Goal: Task Accomplishment & Management: Manage account settings

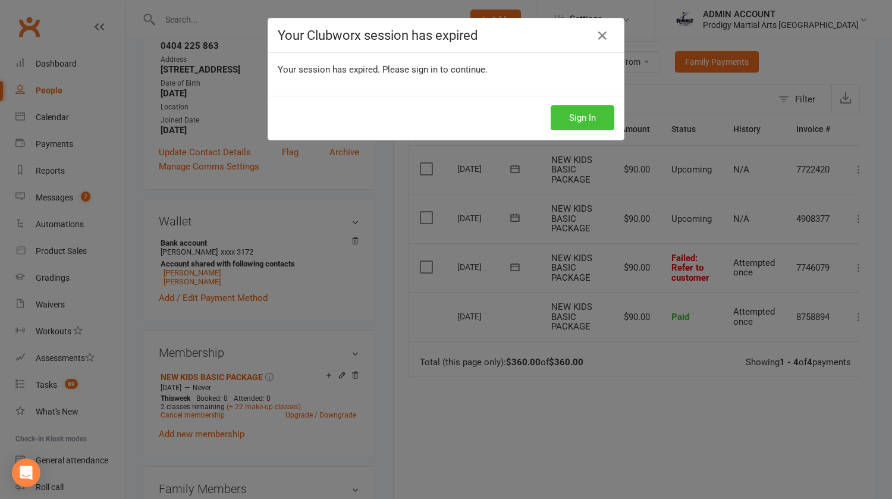
click at [570, 121] on button "Sign In" at bounding box center [583, 117] width 64 height 25
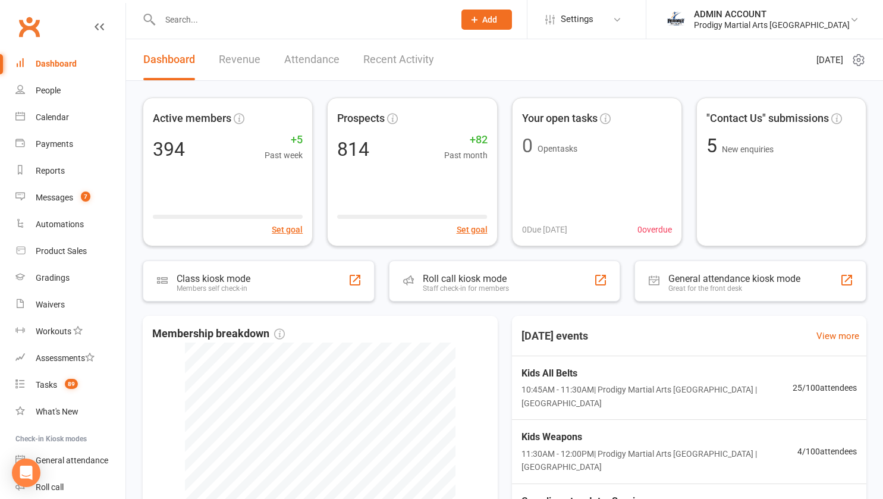
click at [212, 19] on input "text" at bounding box center [301, 19] width 290 height 17
click at [743, 12] on div "ADMIN ACCOUNT" at bounding box center [772, 14] width 156 height 11
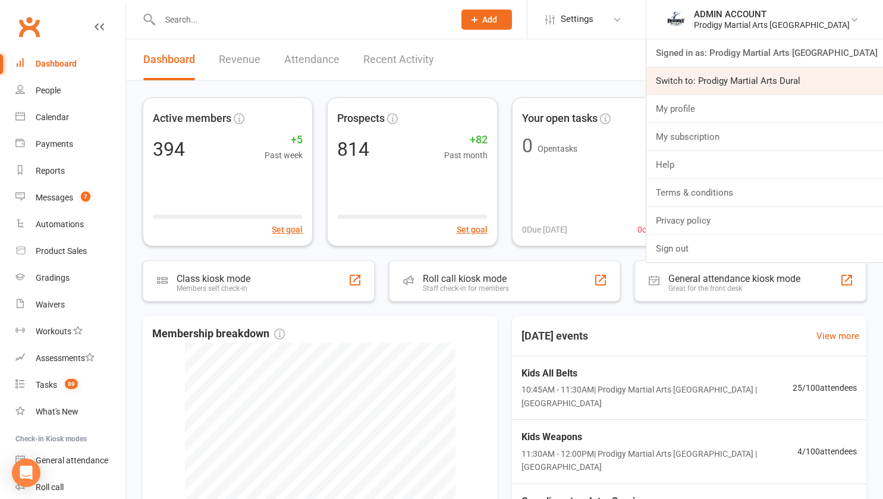
click at [744, 78] on link "Switch to: Prodigy Martial Arts Dural" at bounding box center [764, 80] width 237 height 27
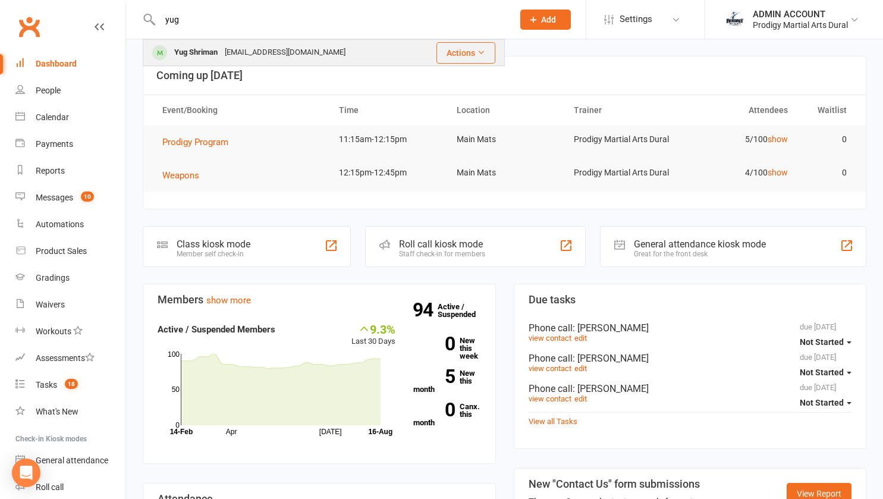
type input "yug"
click at [206, 55] on div "Yug Shriman" at bounding box center [196, 52] width 51 height 17
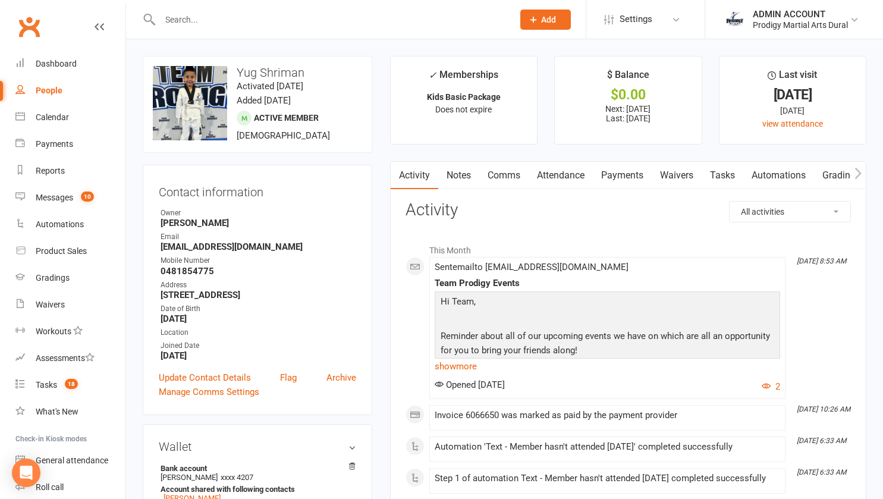
click at [459, 177] on link "Notes" at bounding box center [458, 175] width 41 height 27
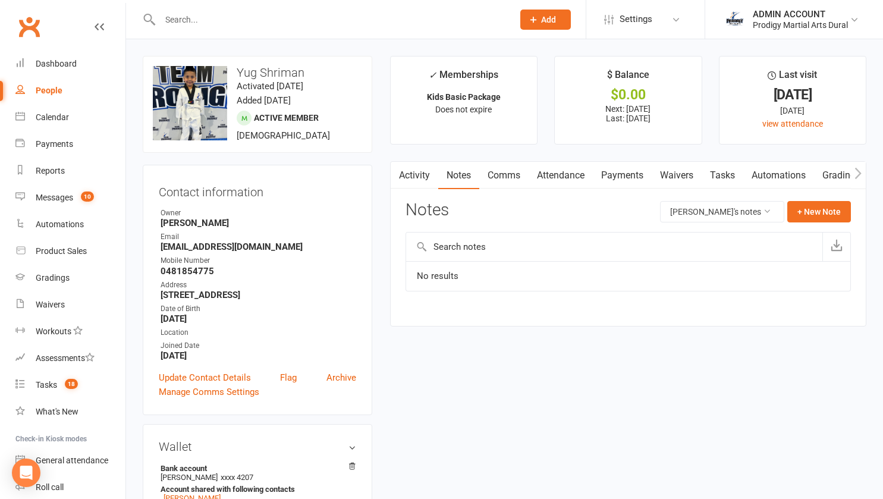
click at [558, 171] on link "Attendance" at bounding box center [561, 175] width 64 height 27
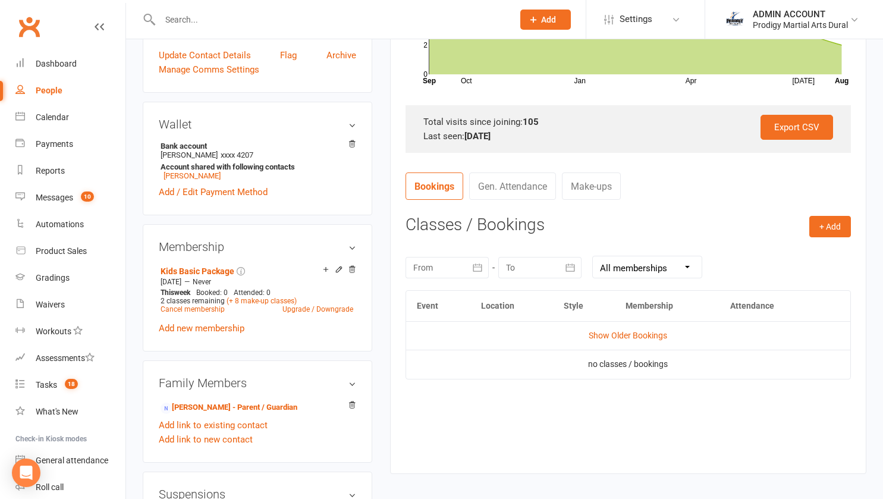
scroll to position [325, 0]
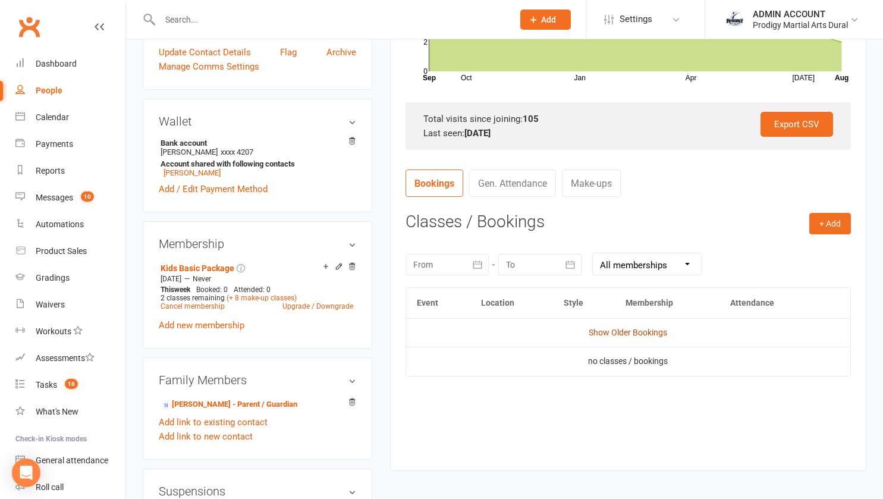
click at [609, 334] on link "Show Older Bookings" at bounding box center [628, 333] width 78 height 10
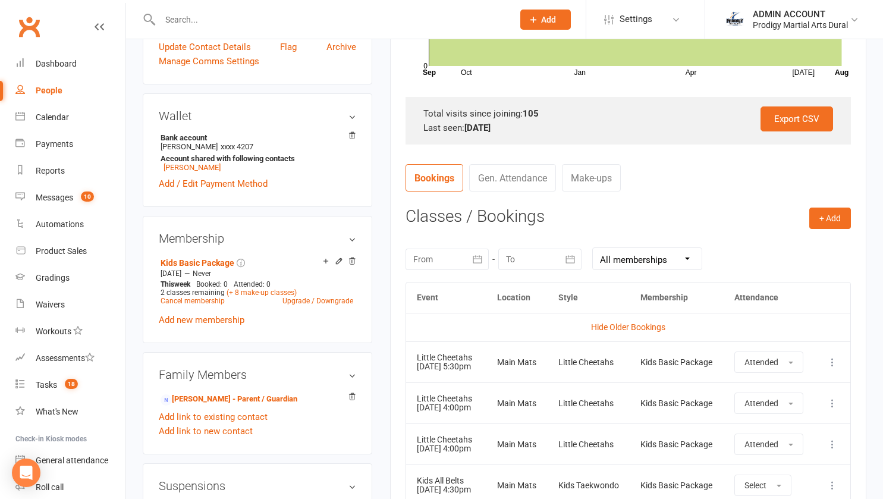
scroll to position [331, 0]
click at [818, 217] on button "+ Add" at bounding box center [830, 217] width 42 height 21
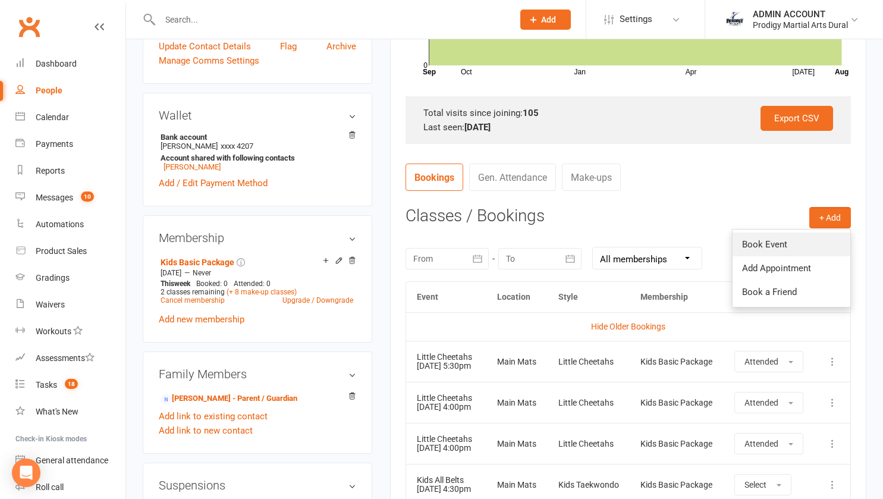
click at [761, 243] on link "Book Event" at bounding box center [792, 244] width 118 height 24
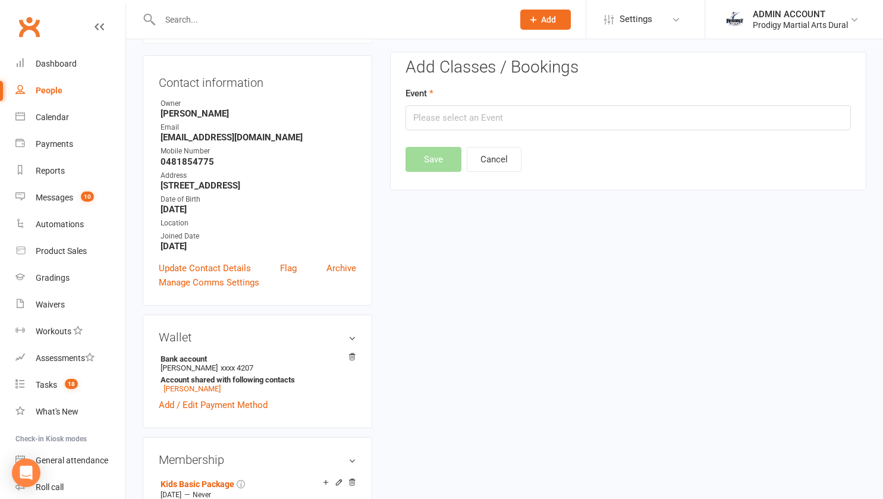
scroll to position [102, 0]
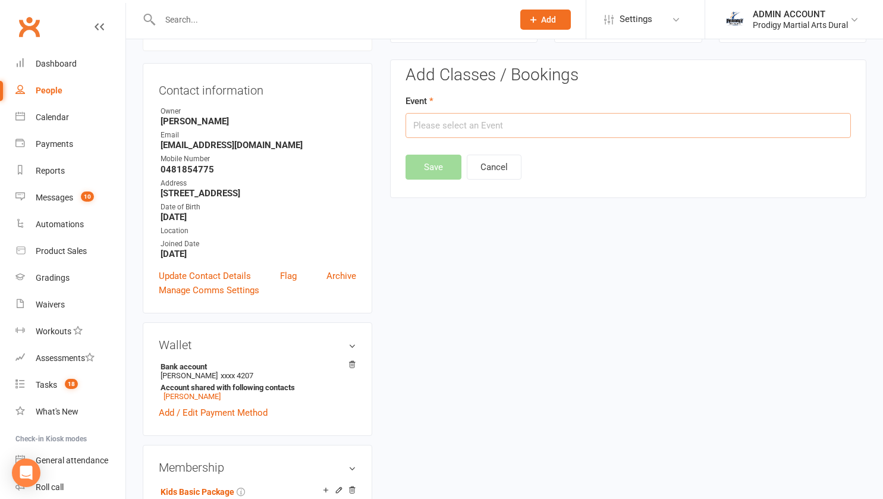
click at [461, 130] on input "text" at bounding box center [628, 125] width 445 height 25
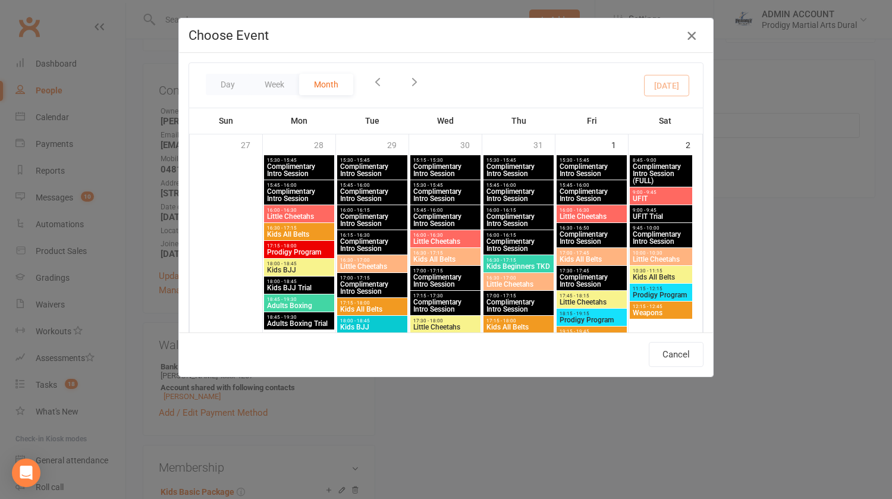
click at [689, 34] on icon "button" at bounding box center [691, 36] width 14 height 14
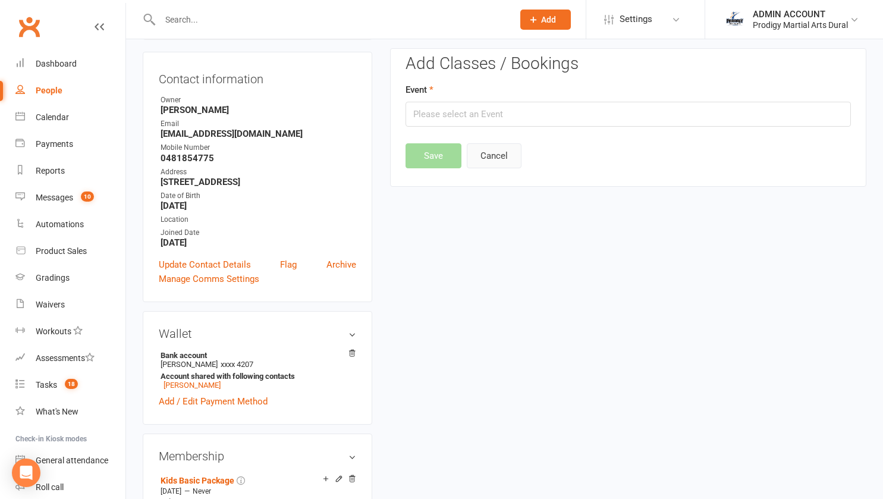
scroll to position [55, 0]
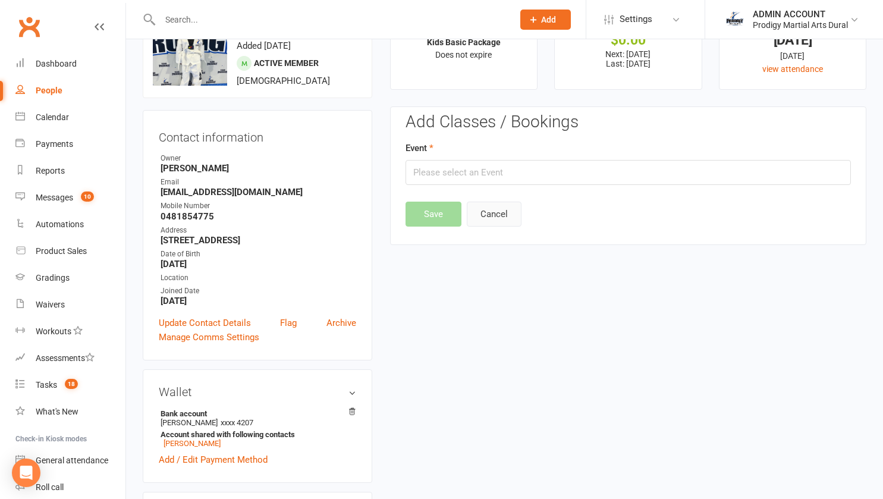
click at [493, 220] on button "Cancel" at bounding box center [494, 214] width 55 height 25
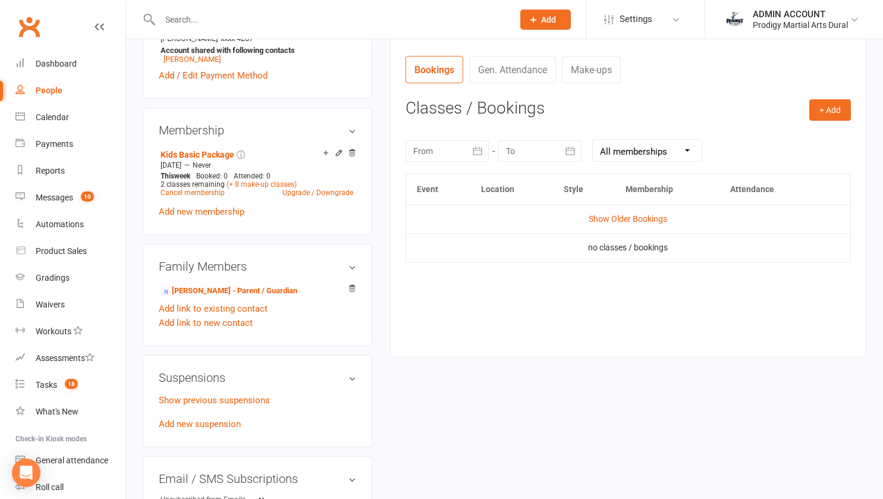
scroll to position [430, 0]
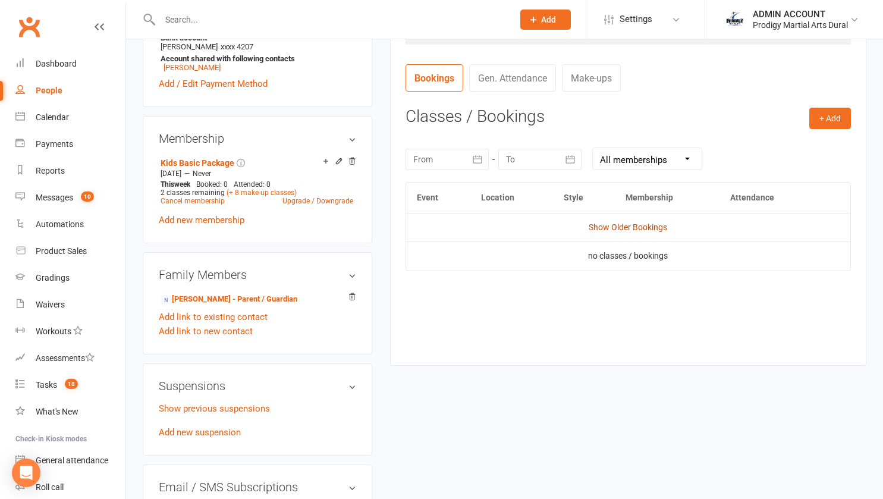
click at [598, 223] on link "Show Older Bookings" at bounding box center [628, 227] width 78 height 10
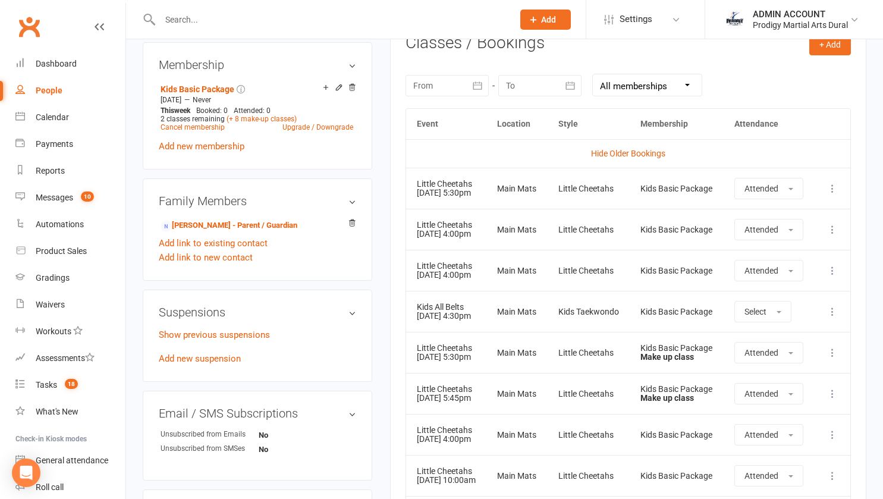
scroll to position [485, 0]
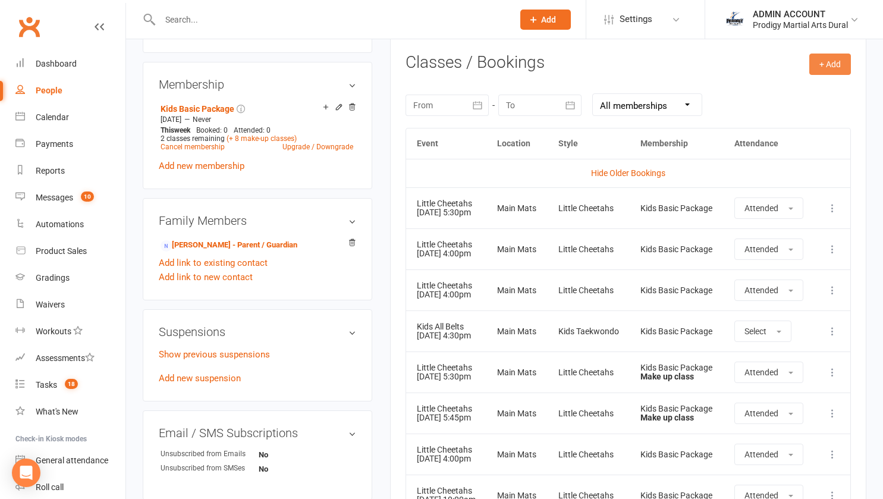
click at [829, 60] on button "+ Add" at bounding box center [830, 64] width 42 height 21
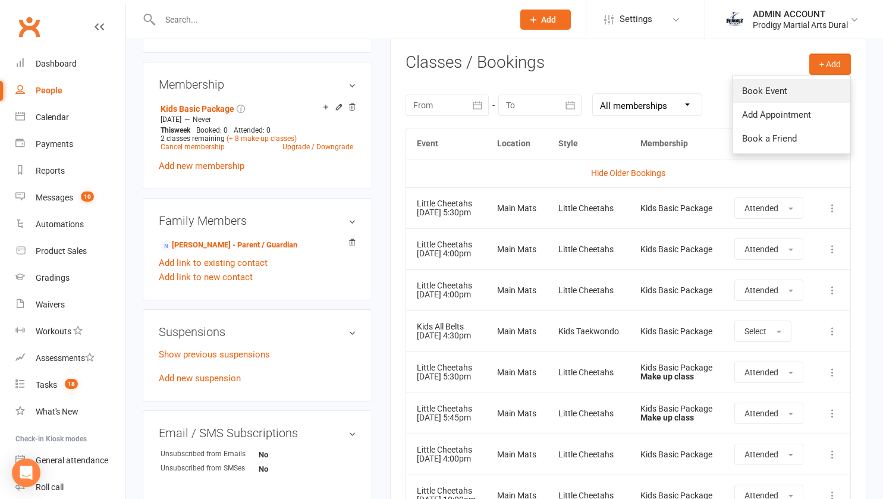
click at [756, 93] on link "Book Event" at bounding box center [792, 91] width 118 height 24
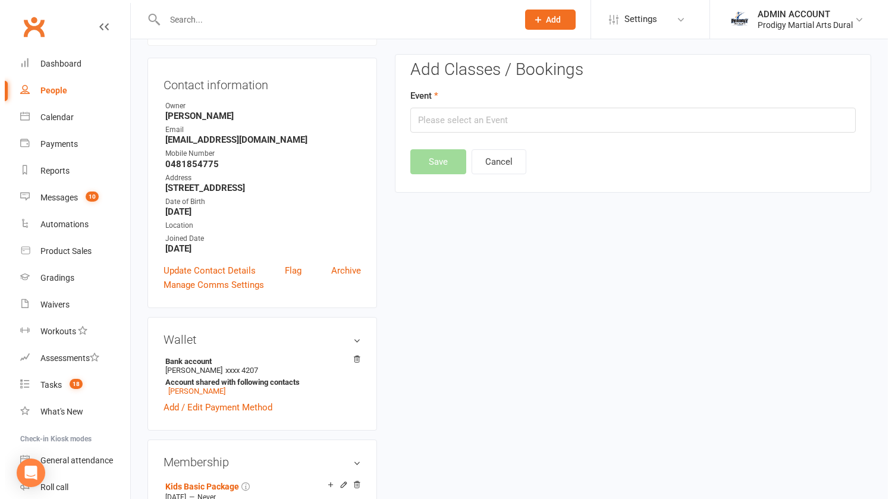
scroll to position [102, 0]
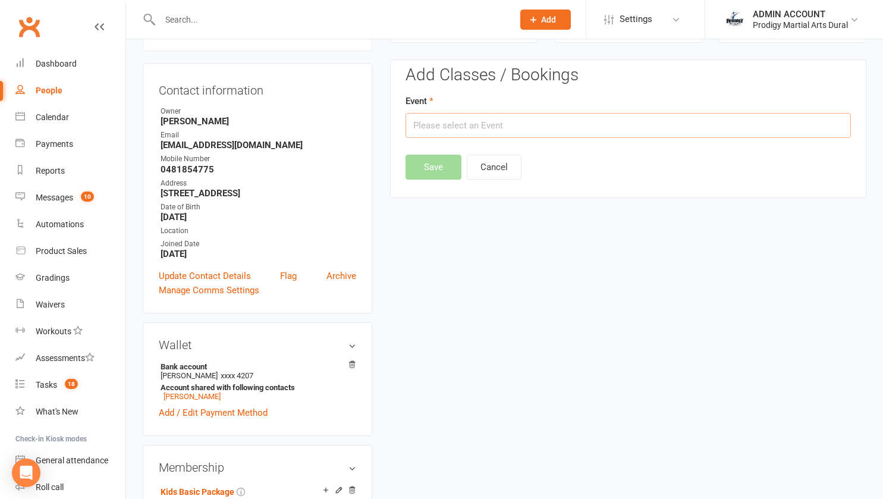
click at [490, 129] on input "text" at bounding box center [628, 125] width 445 height 25
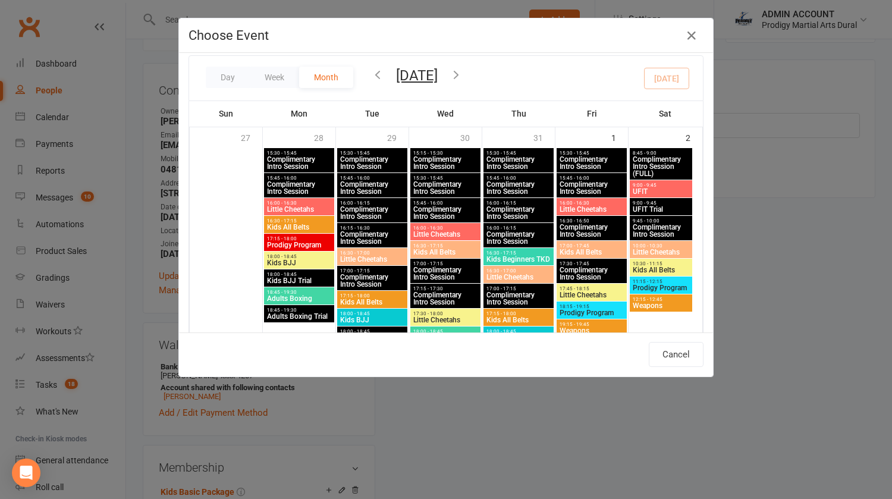
scroll to position [6, 0]
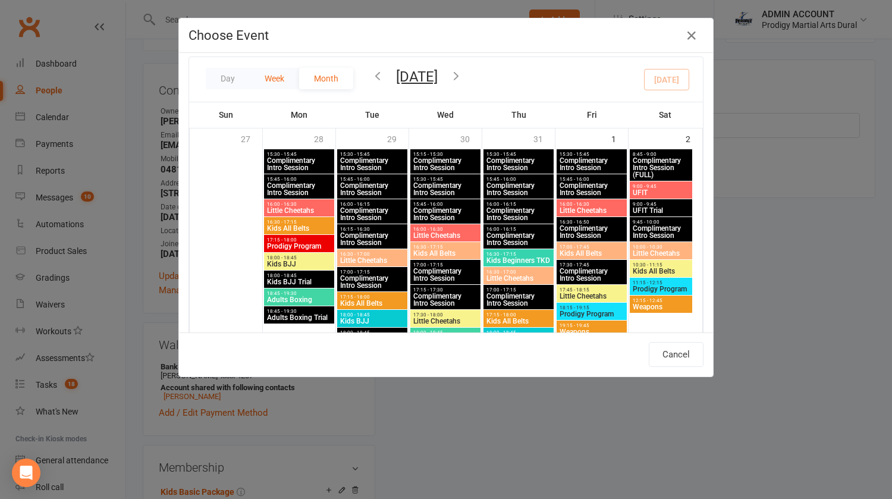
click at [273, 74] on button "Week" at bounding box center [274, 78] width 49 height 21
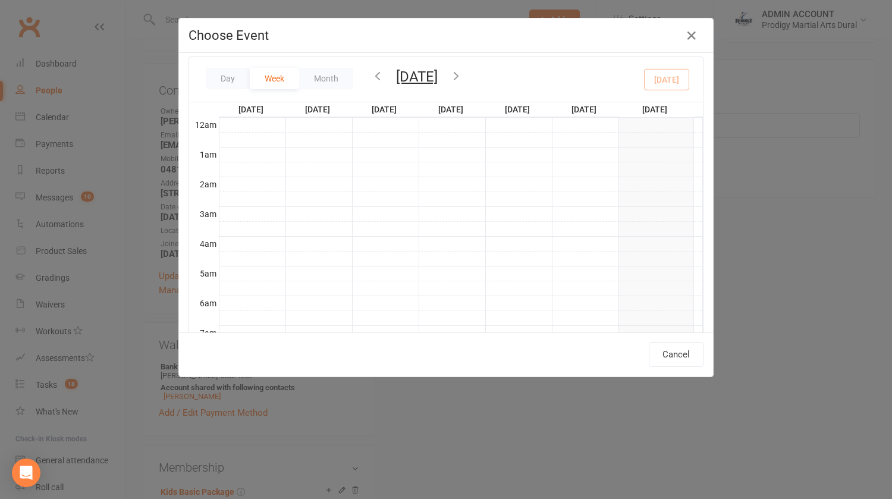
scroll to position [268, 0]
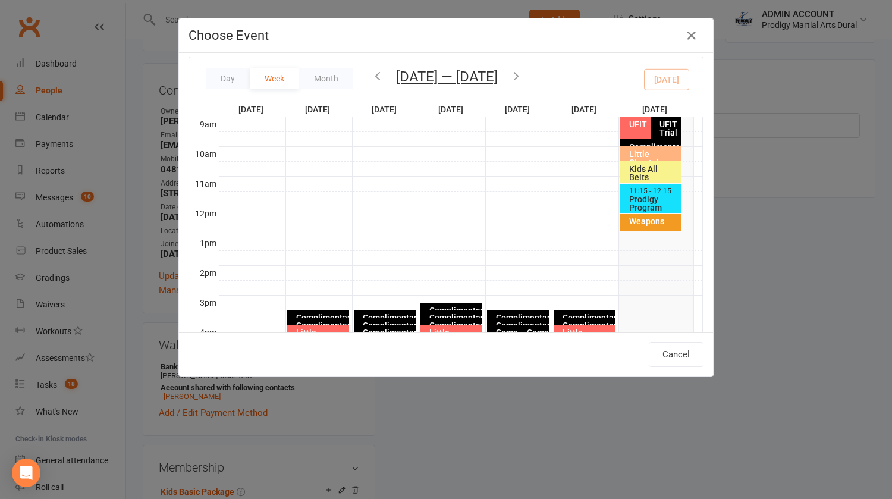
click at [371, 76] on icon "button" at bounding box center [377, 75] width 13 height 13
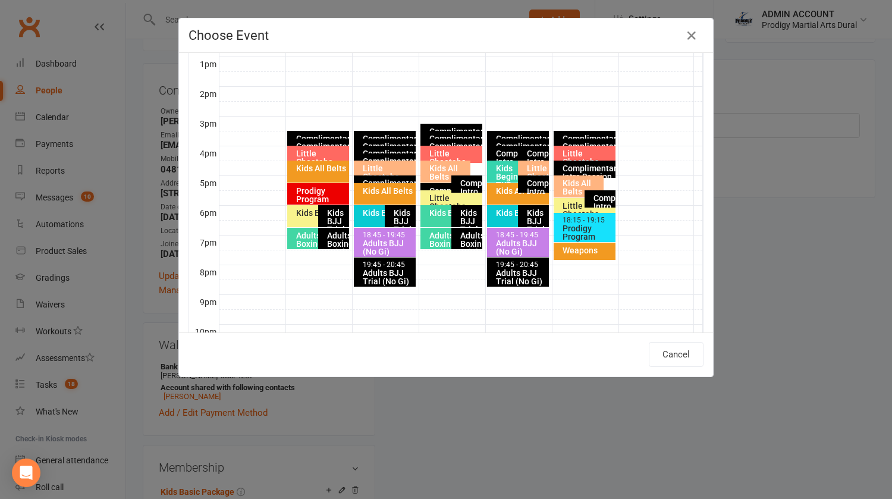
scroll to position [104, 0]
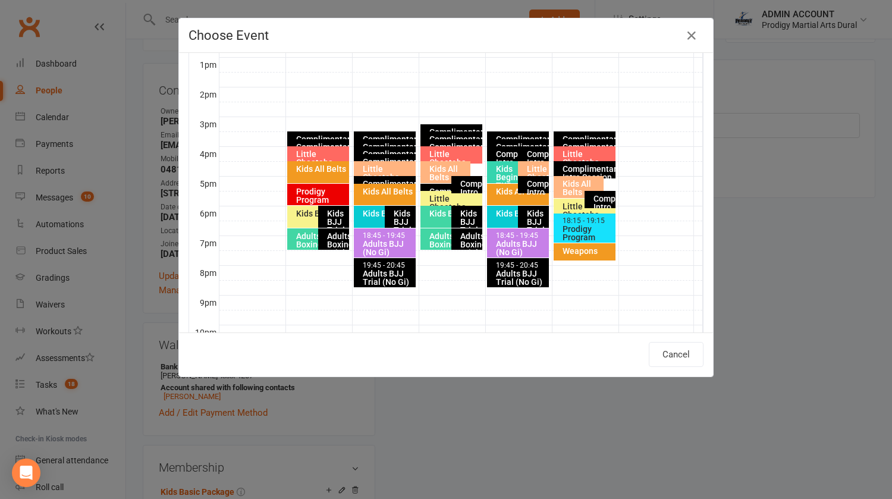
click at [435, 172] on div "Kids All Belts" at bounding box center [448, 173] width 39 height 17
type input "Kids All Belts - Aug 6, 2025 4:30:00 PM"
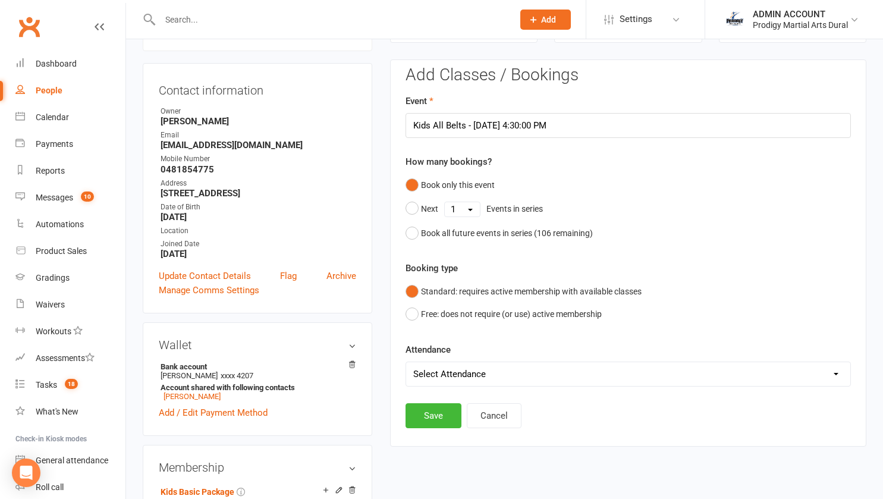
click at [466, 372] on select "Select Attendance Attended Absent" at bounding box center [628, 374] width 444 height 24
select select "0"
click at [406, 362] on select "Select Attendance Attended Absent" at bounding box center [628, 374] width 444 height 24
click at [550, 122] on input "Kids All Belts - Aug 6, 2025 4:30:00 PM" at bounding box center [628, 125] width 445 height 25
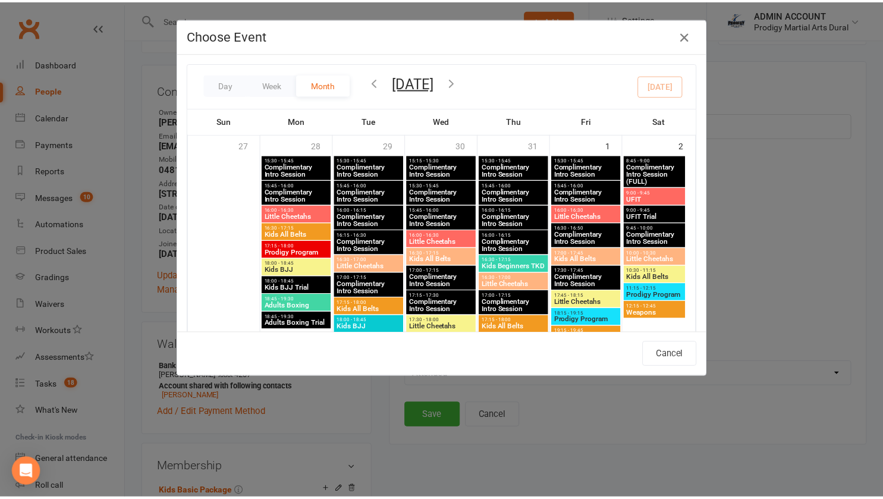
scroll to position [325, 0]
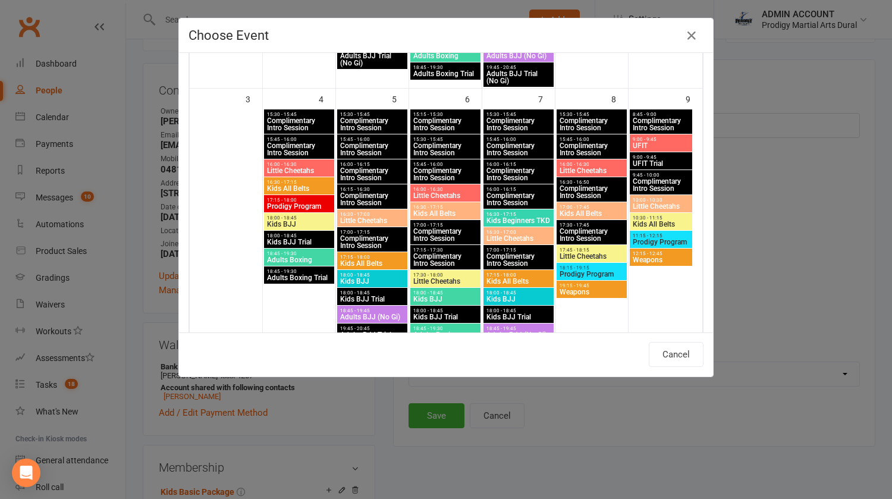
click at [577, 210] on span "Kids All Belts" at bounding box center [591, 213] width 65 height 7
type input "Kids All Belts - Aug 8, 2025 5:00:00 PM"
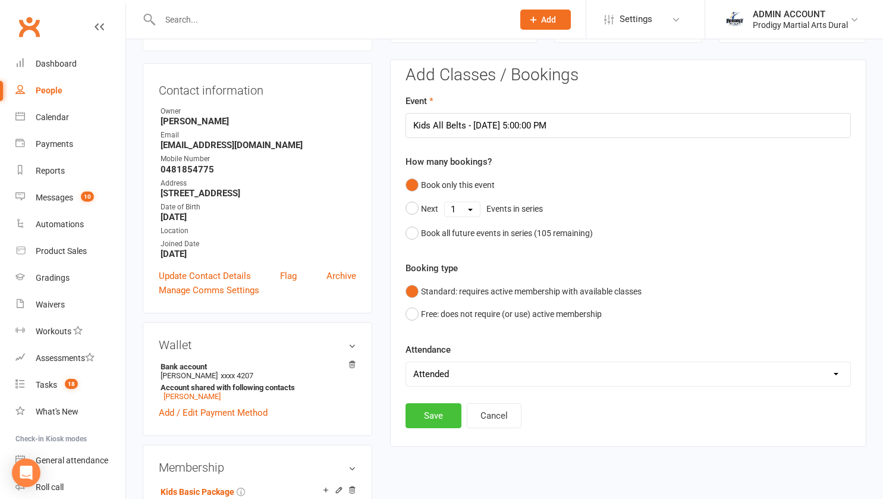
click at [433, 417] on button "Save" at bounding box center [434, 415] width 56 height 25
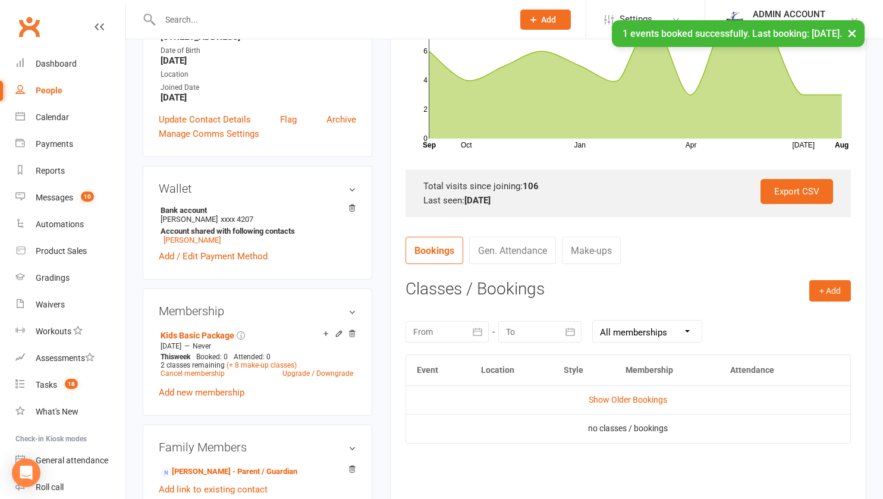
scroll to position [257, 0]
click at [834, 289] on button "+ Add" at bounding box center [830, 291] width 42 height 21
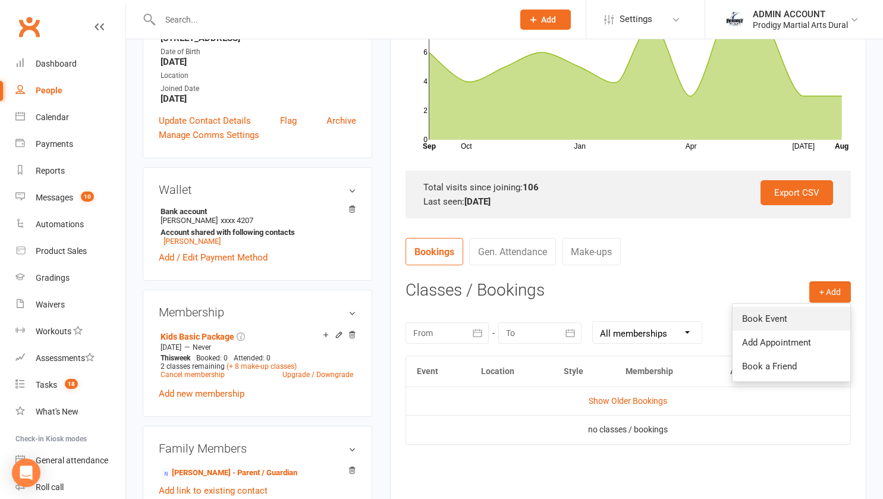
click at [761, 312] on link "Book Event" at bounding box center [792, 319] width 118 height 24
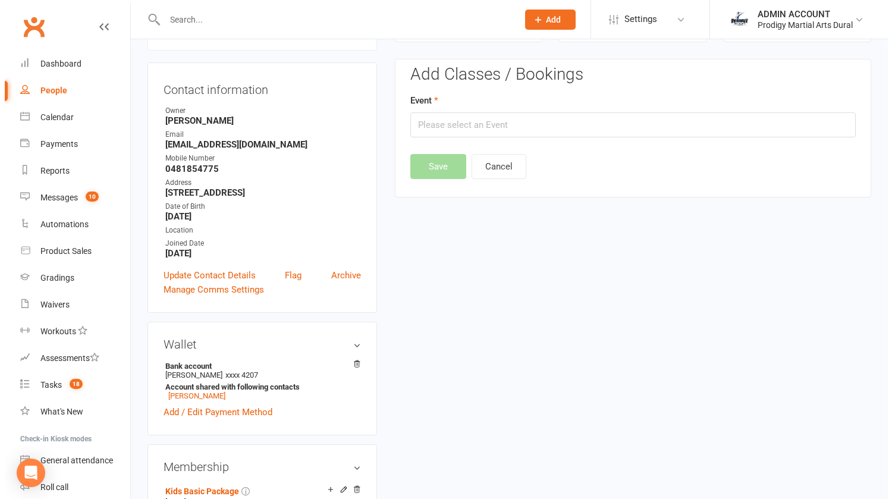
scroll to position [102, 0]
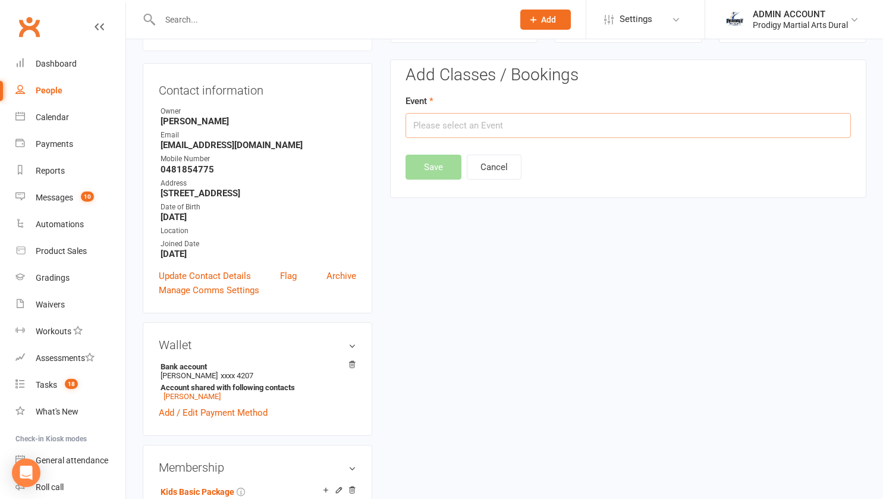
click at [583, 116] on input "text" at bounding box center [628, 125] width 445 height 25
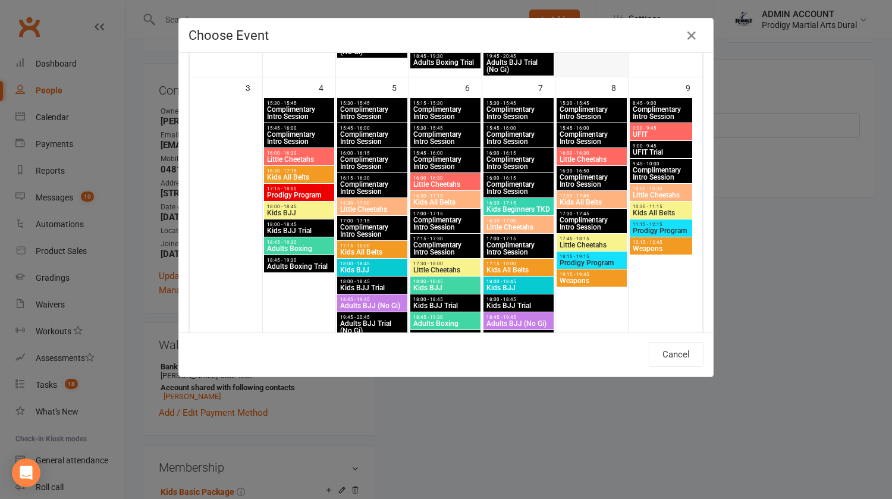
scroll to position [337, 0]
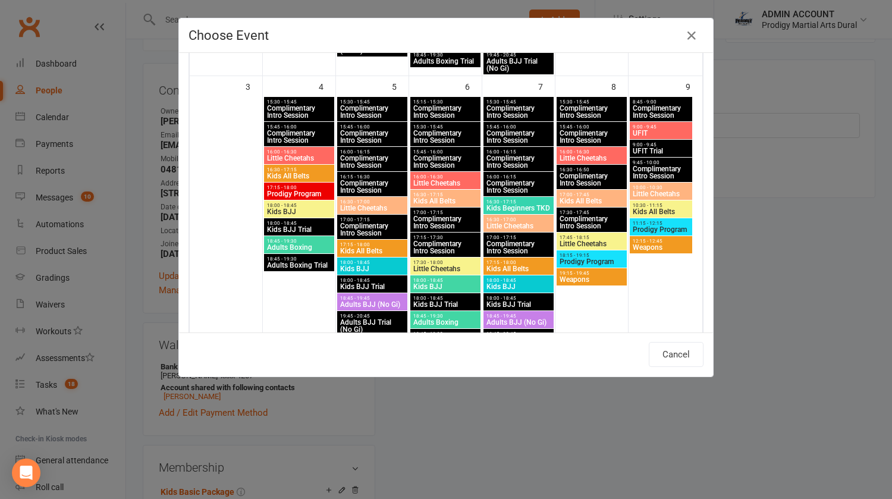
click at [654, 205] on span "10:30 - 11:15" at bounding box center [661, 205] width 58 height 5
type input "Kids All Belts - Aug 9, 2025 10:30:00 AM"
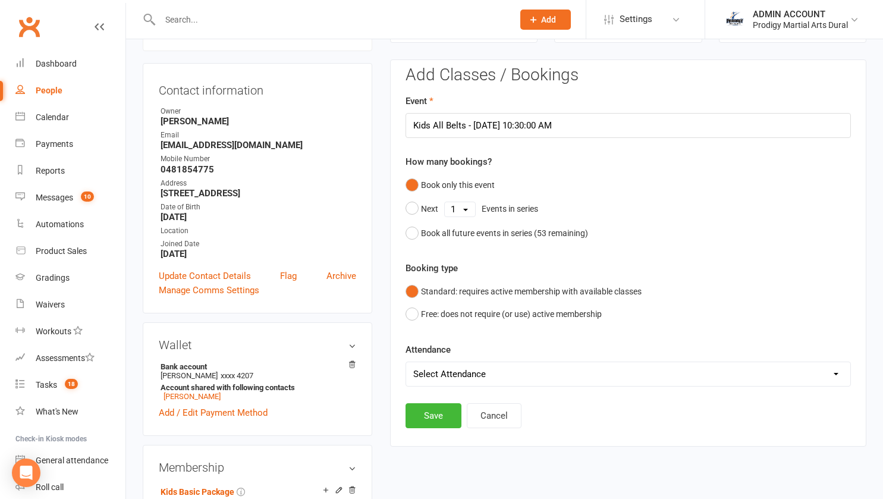
click at [453, 370] on select "Select Attendance Attended Absent" at bounding box center [628, 374] width 444 height 24
select select "0"
click at [406, 362] on select "Select Attendance Attended Absent" at bounding box center [628, 374] width 444 height 24
click at [432, 413] on button "Save" at bounding box center [434, 415] width 56 height 25
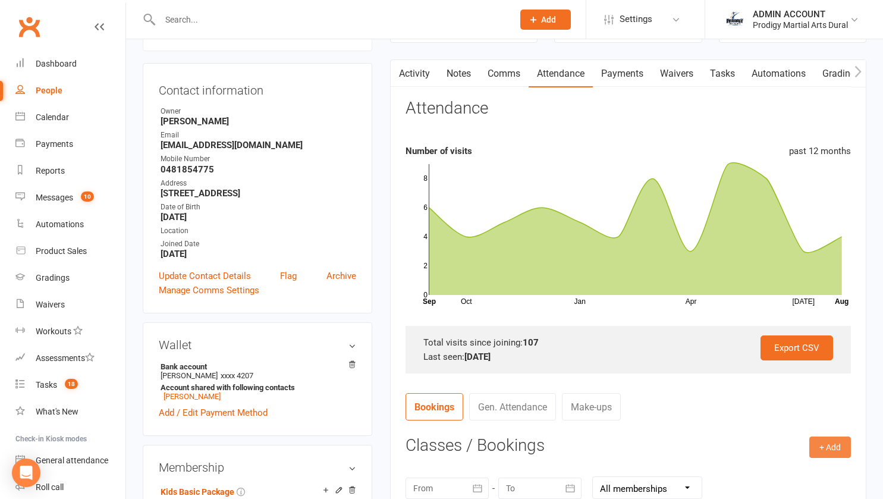
click at [840, 445] on button "+ Add" at bounding box center [830, 446] width 42 height 21
click at [769, 467] on link "Book Event" at bounding box center [792, 474] width 118 height 24
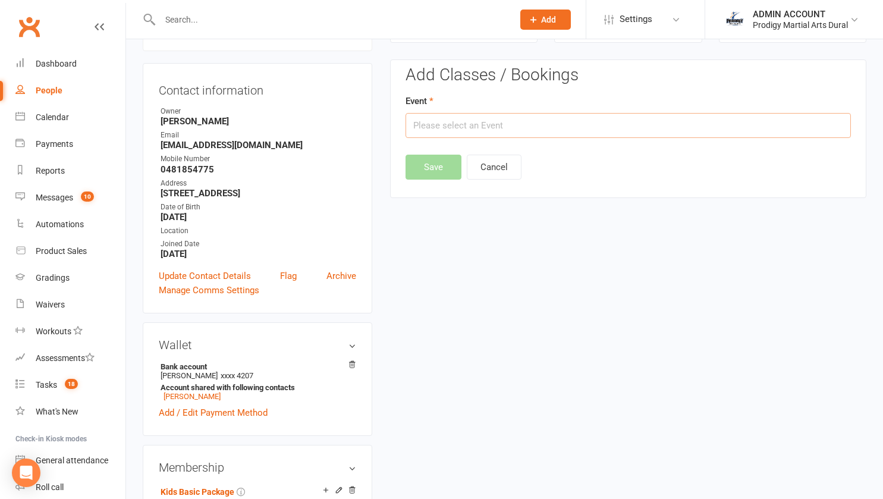
click at [586, 124] on input "text" at bounding box center [628, 125] width 445 height 25
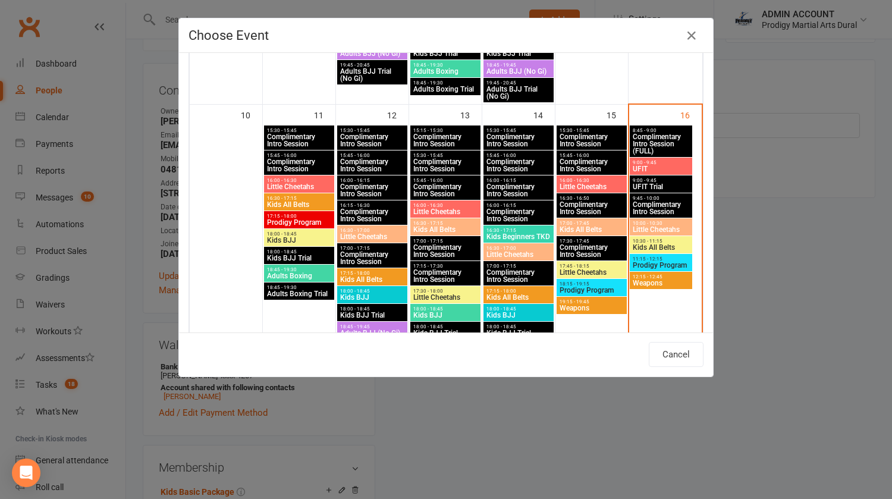
scroll to position [597, 0]
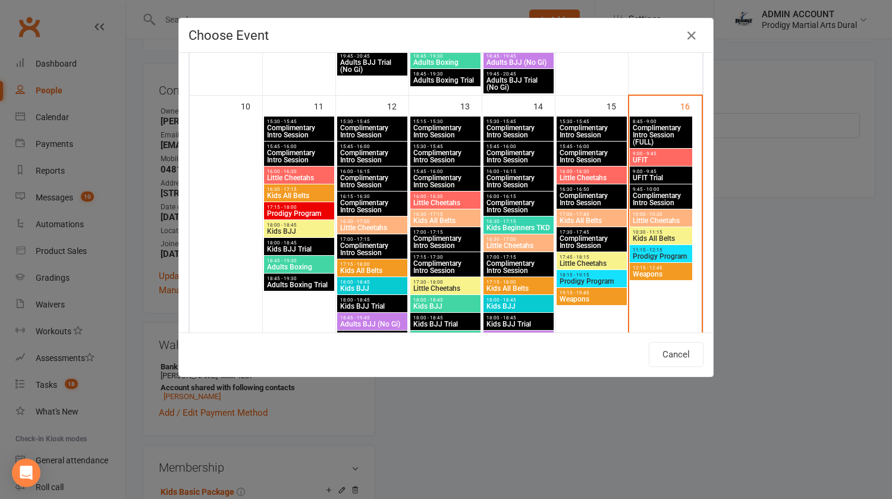
click at [565, 218] on span "Kids All Belts" at bounding box center [591, 220] width 65 height 7
type input "Kids All Belts - Aug 15, 2025 5:00:00 PM"
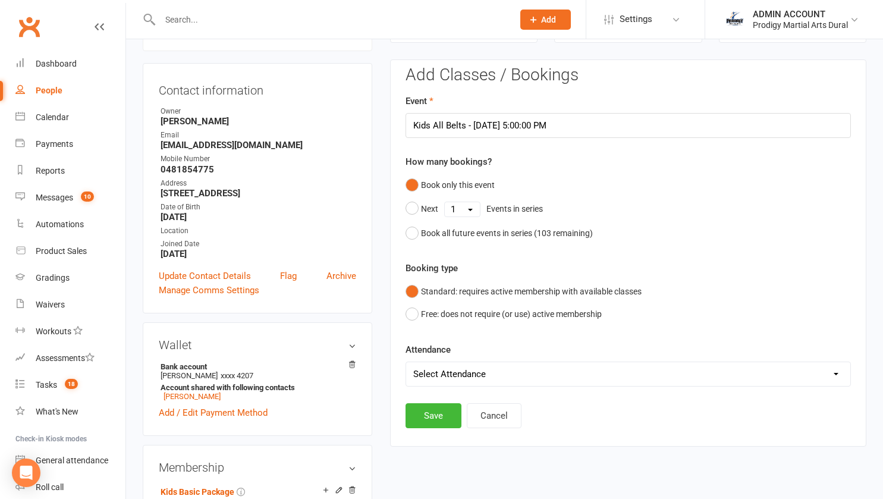
click at [452, 379] on select "Select Attendance Attended Absent" at bounding box center [628, 374] width 444 height 24
select select "0"
click at [406, 362] on select "Select Attendance Attended Absent" at bounding box center [628, 374] width 444 height 24
click at [430, 414] on button "Save" at bounding box center [434, 415] width 56 height 25
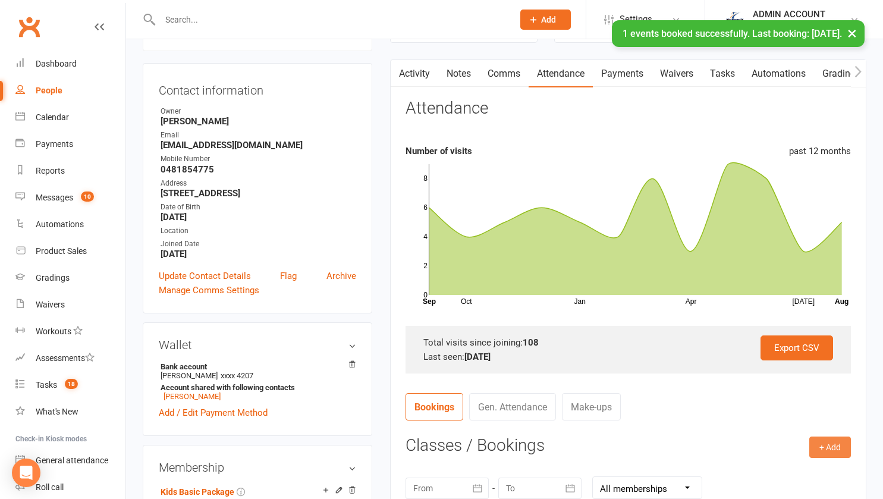
click at [824, 450] on button "+ Add" at bounding box center [830, 446] width 42 height 21
click at [772, 473] on link "Book Event" at bounding box center [792, 474] width 118 height 24
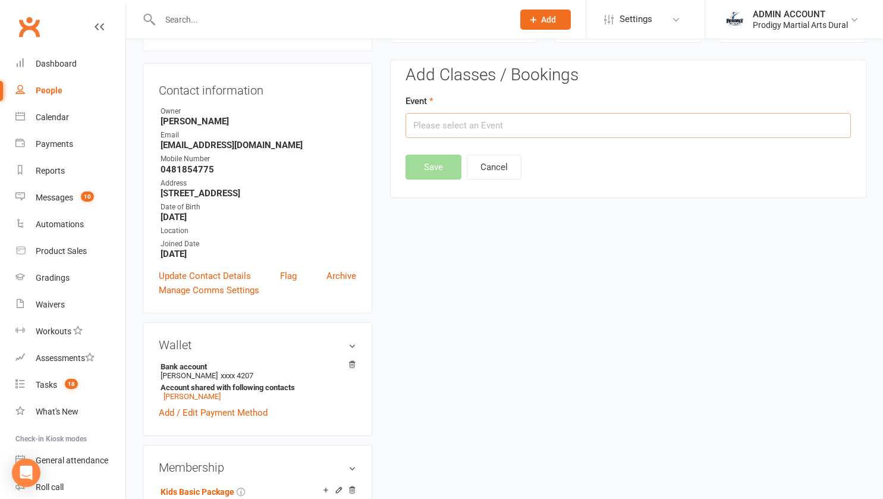
click at [686, 119] on input "text" at bounding box center [628, 125] width 445 height 25
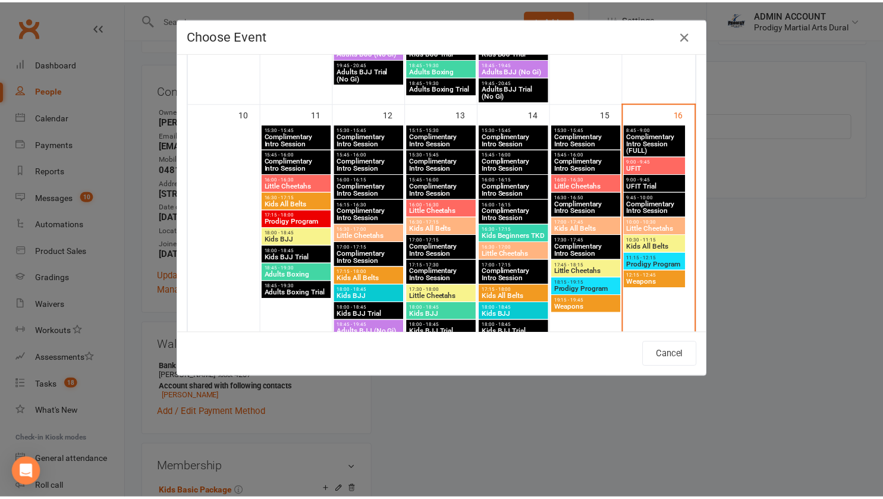
scroll to position [595, 0]
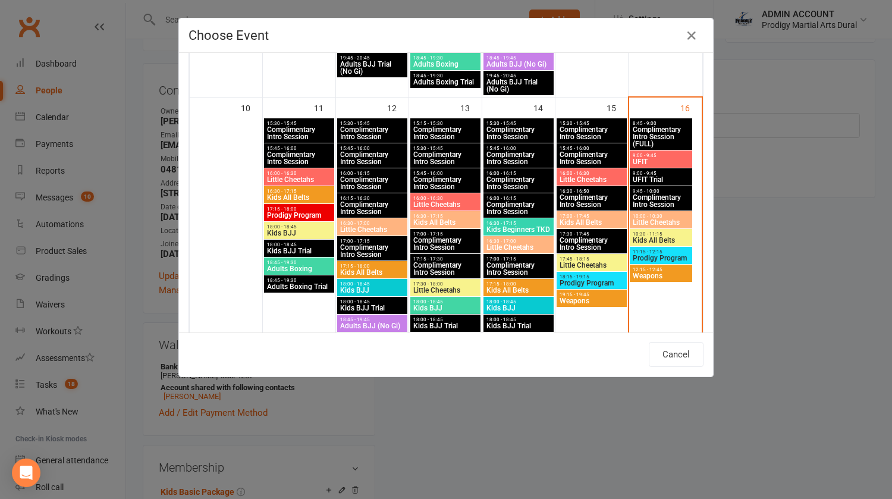
click at [650, 232] on span "10:30 - 11:15" at bounding box center [661, 233] width 58 height 5
type input "Kids All Belts - Aug 16, 2025 10:30:00 AM"
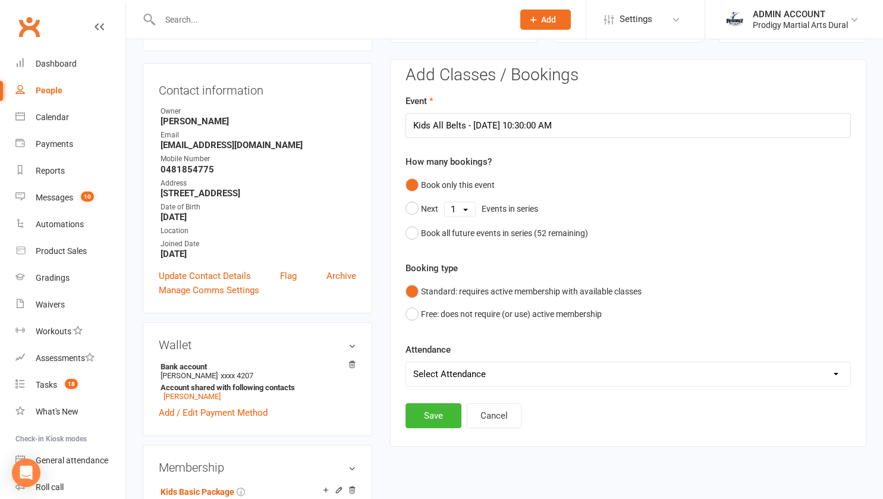
click at [467, 370] on select "Select Attendance Attended Absent" at bounding box center [628, 374] width 444 height 24
select select "0"
click at [406, 362] on select "Select Attendance Attended Absent" at bounding box center [628, 374] width 444 height 24
click at [439, 413] on button "Save" at bounding box center [434, 415] width 56 height 25
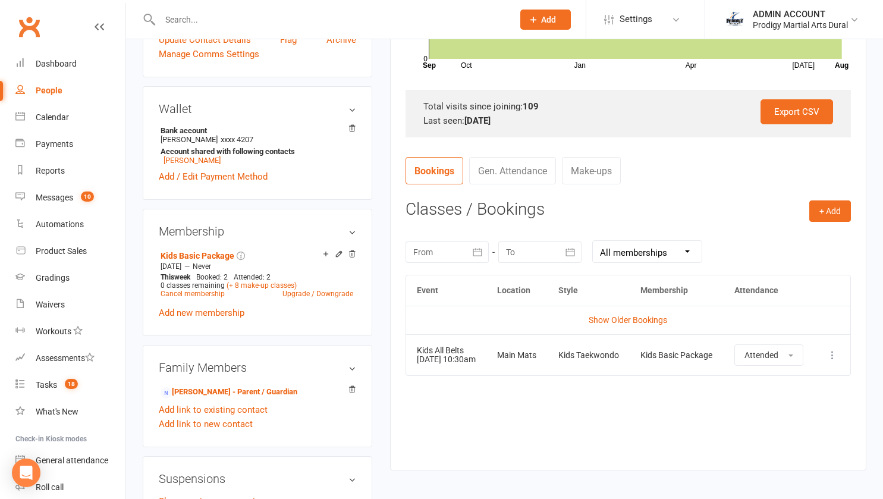
scroll to position [337, 0]
click at [615, 316] on link "Show Older Bookings" at bounding box center [628, 321] width 78 height 10
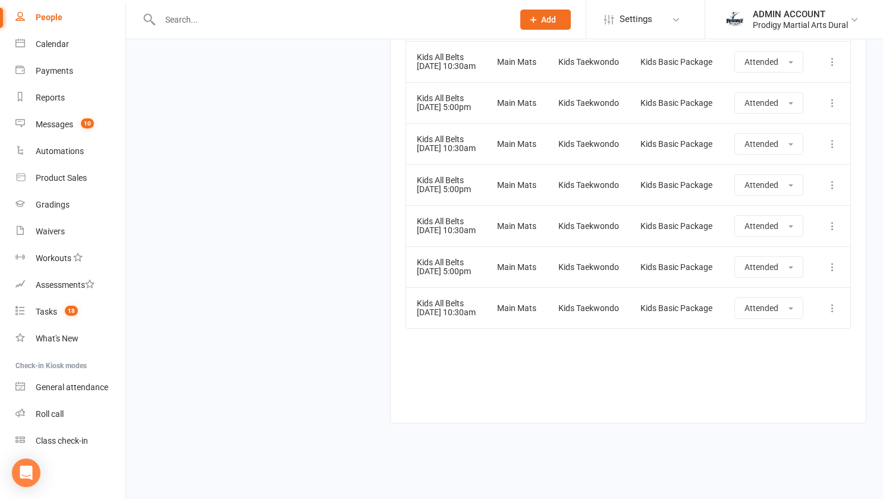
scroll to position [0, 0]
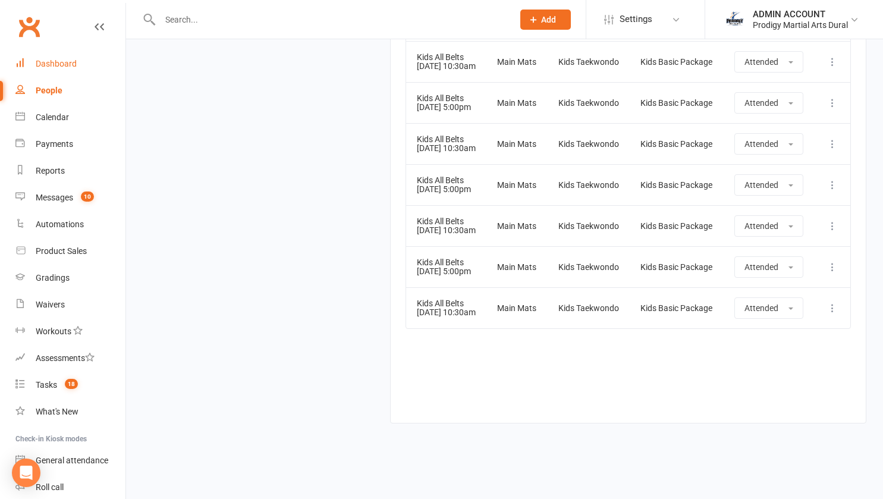
click at [58, 67] on div "Dashboard" at bounding box center [56, 64] width 41 height 10
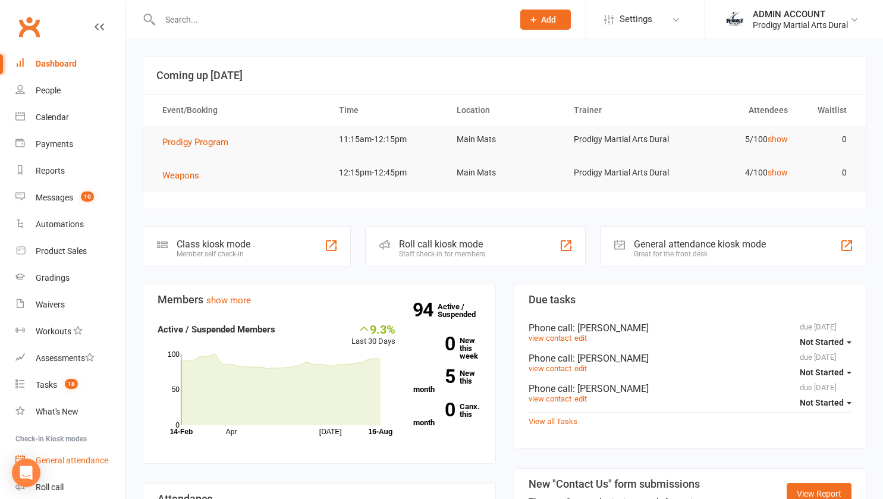
scroll to position [73, 0]
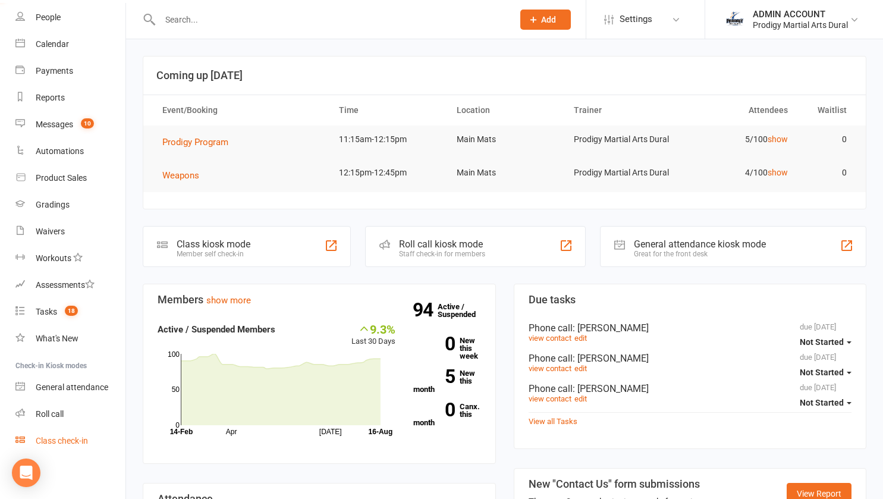
click at [56, 437] on div "Class check-in" at bounding box center [62, 441] width 52 height 10
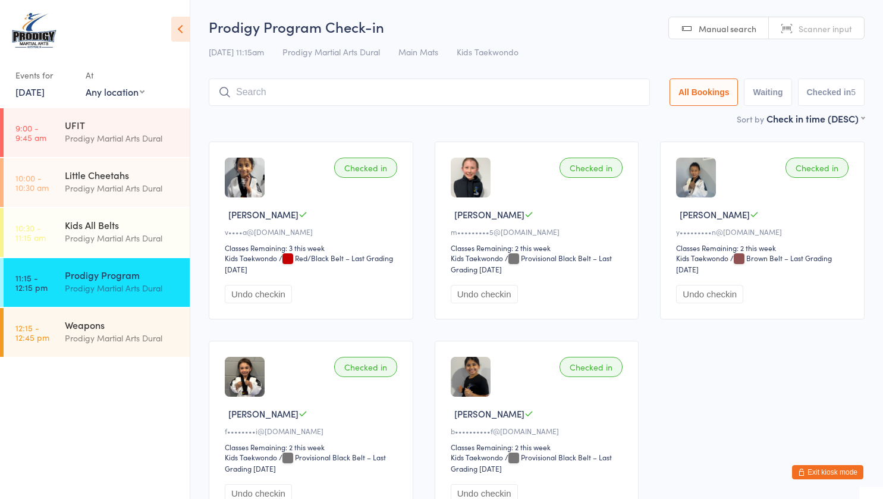
click at [826, 470] on button "Exit kiosk mode" at bounding box center [827, 472] width 71 height 14
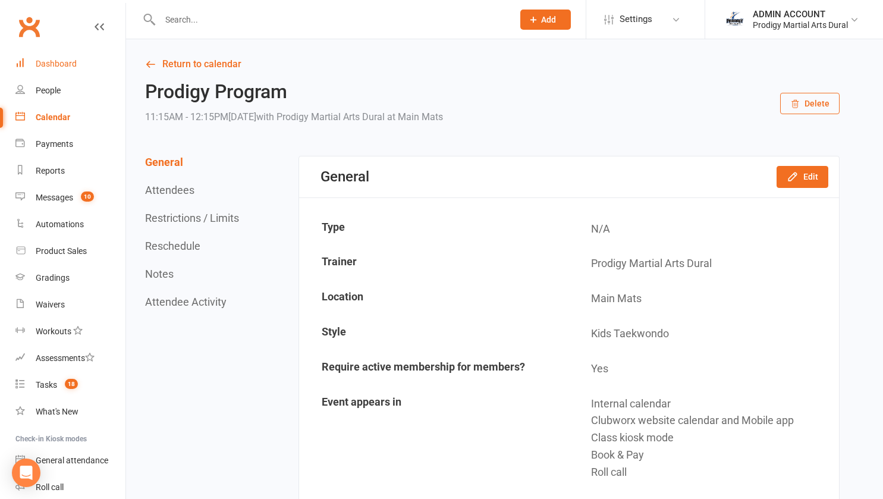
click at [40, 64] on div "Dashboard" at bounding box center [56, 64] width 41 height 10
